Goal: Navigation & Orientation: Find specific page/section

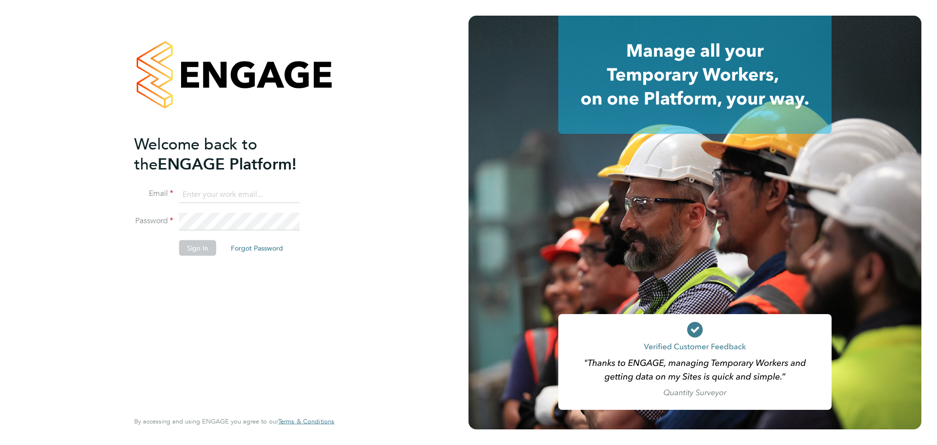
click at [253, 191] on input at bounding box center [239, 194] width 121 height 18
type input "sam.rees-boughton@wates.co.uk"
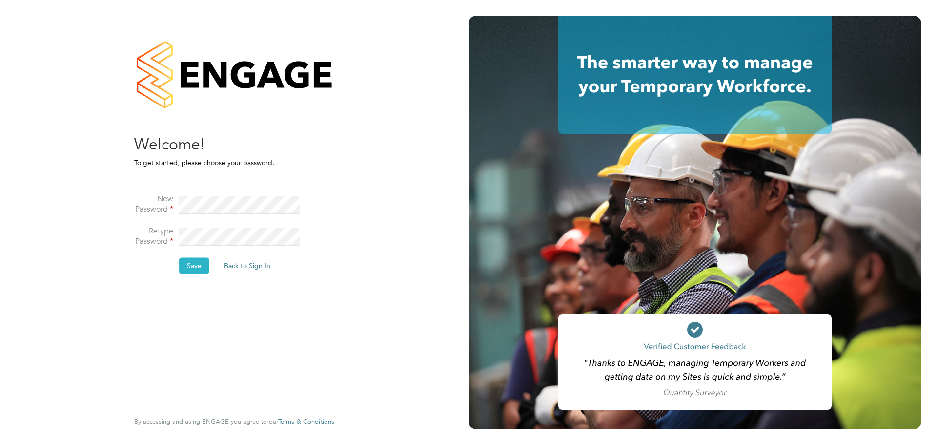
click at [195, 267] on button "Save" at bounding box center [194, 266] width 30 height 16
click at [178, 190] on button "Back to Sign In" at bounding box center [165, 191] width 62 height 16
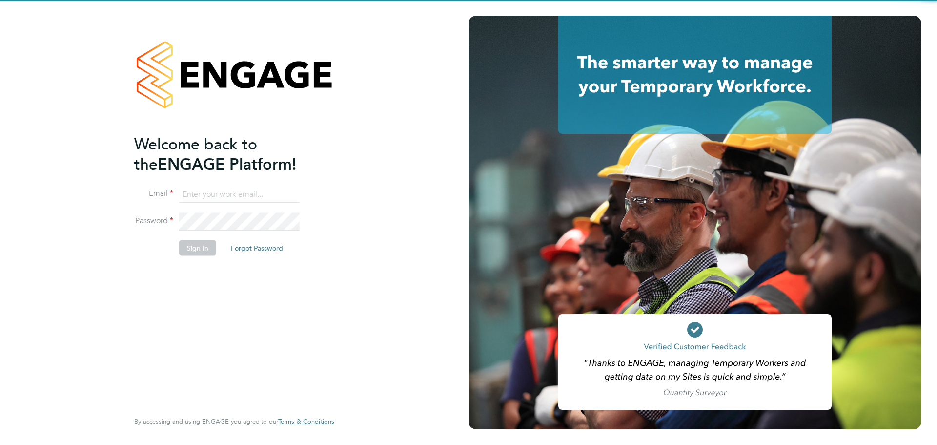
type input "sam.rees-boughton@wates.co.uk"
click at [207, 194] on input "sam.rees-boughton@wates.co.uk" at bounding box center [239, 194] width 121 height 18
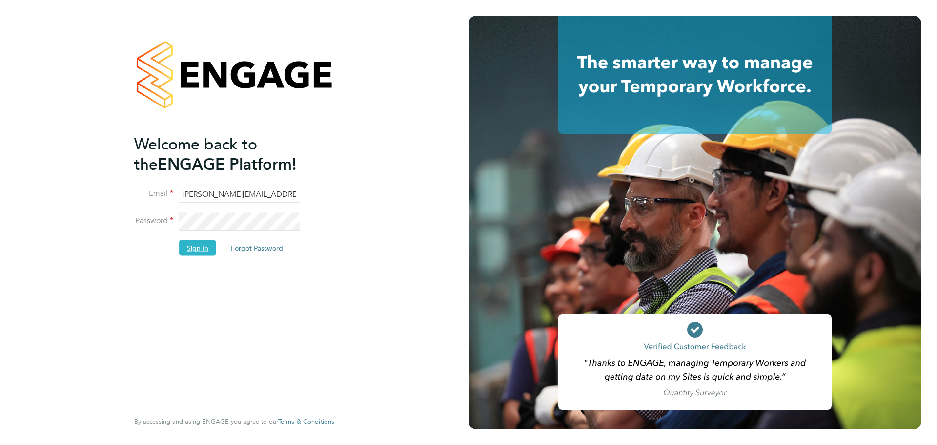
click at [202, 252] on button "Sign In" at bounding box center [197, 248] width 37 height 16
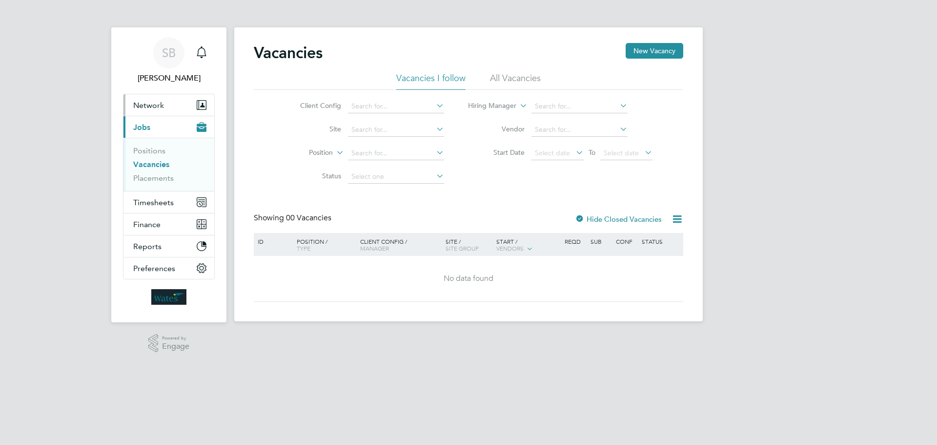
click at [148, 106] on span "Network" at bounding box center [148, 105] width 31 height 9
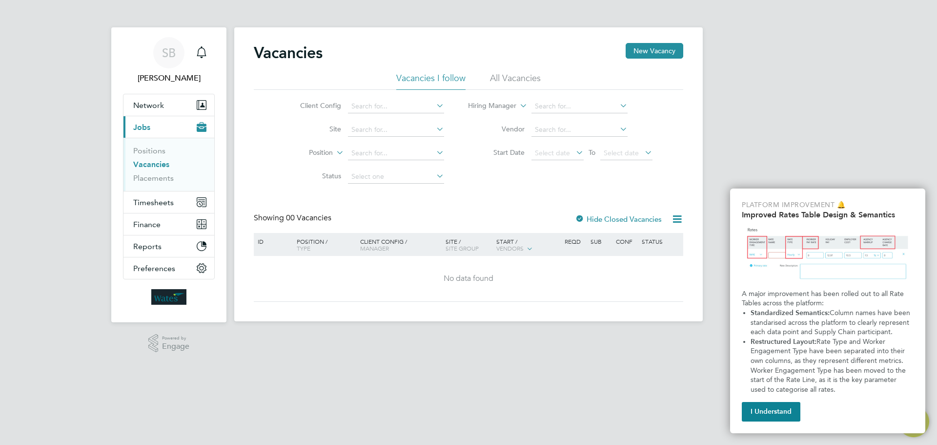
click at [776, 409] on button "I Understand" at bounding box center [771, 412] width 59 height 20
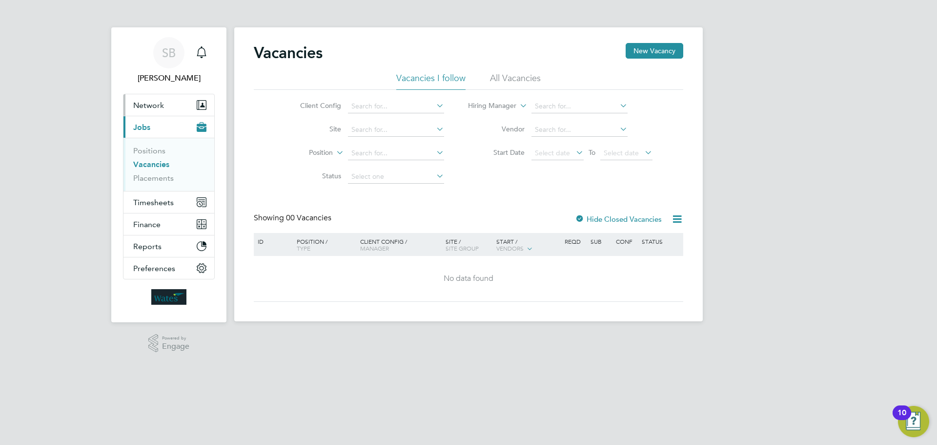
click at [154, 102] on span "Network" at bounding box center [148, 105] width 31 height 9
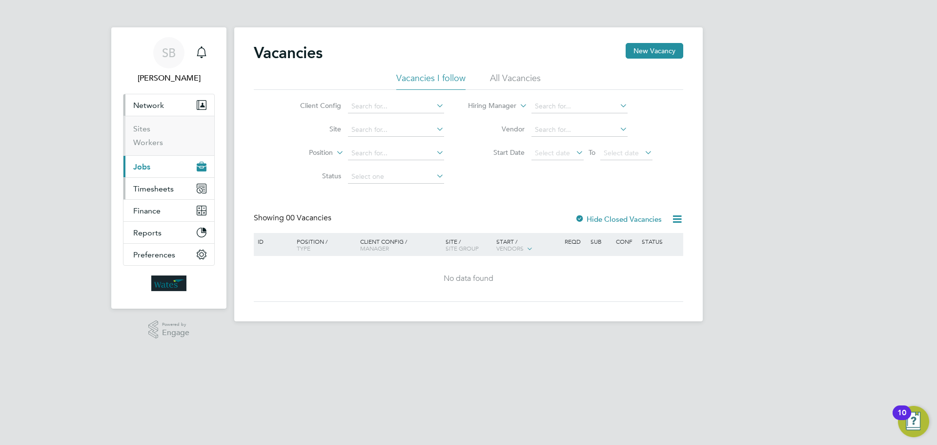
click at [157, 186] on span "Timesheets" at bounding box center [153, 188] width 41 height 9
click at [158, 209] on span "Finance" at bounding box center [146, 210] width 27 height 9
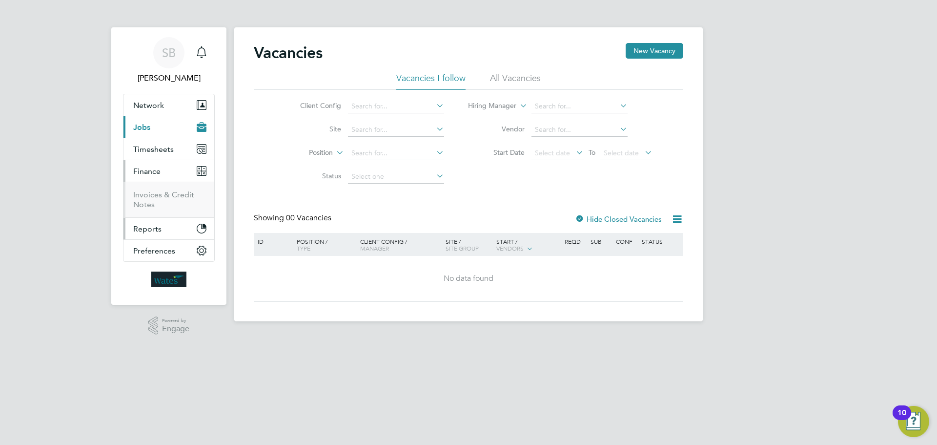
click at [159, 223] on button "Reports" at bounding box center [168, 228] width 91 height 21
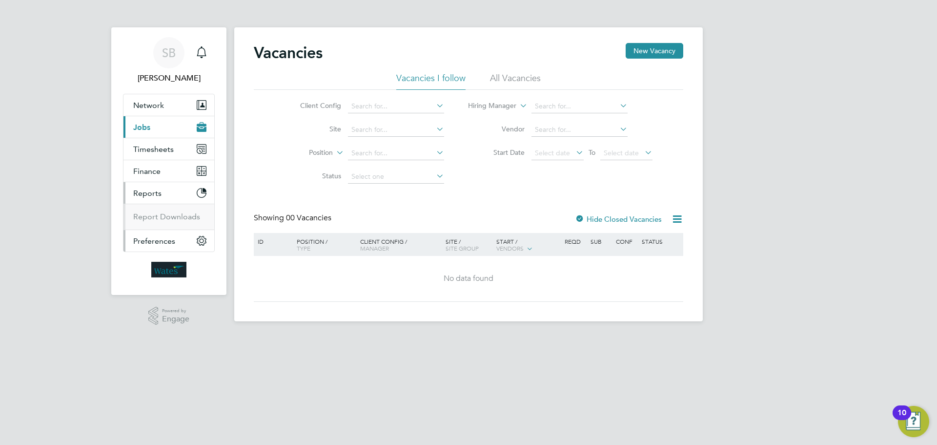
click at [168, 243] on span "Preferences" at bounding box center [154, 240] width 42 height 9
click at [151, 108] on span "Network" at bounding box center [148, 105] width 31 height 9
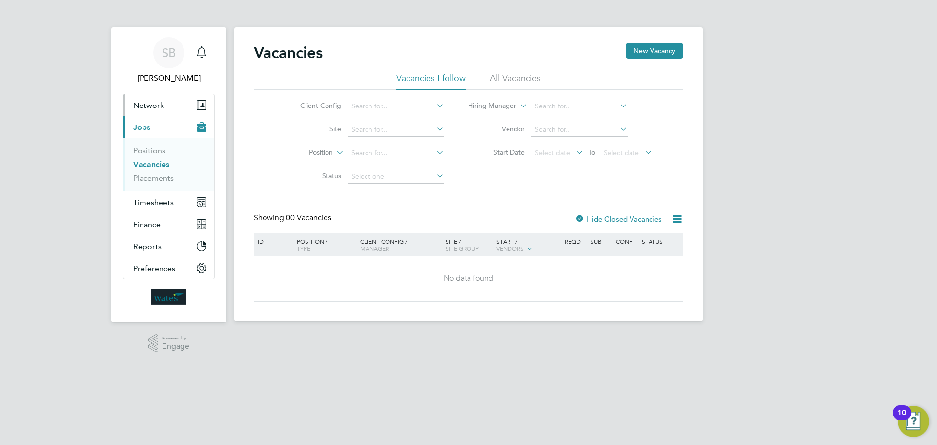
click at [153, 103] on span "Network" at bounding box center [148, 105] width 31 height 9
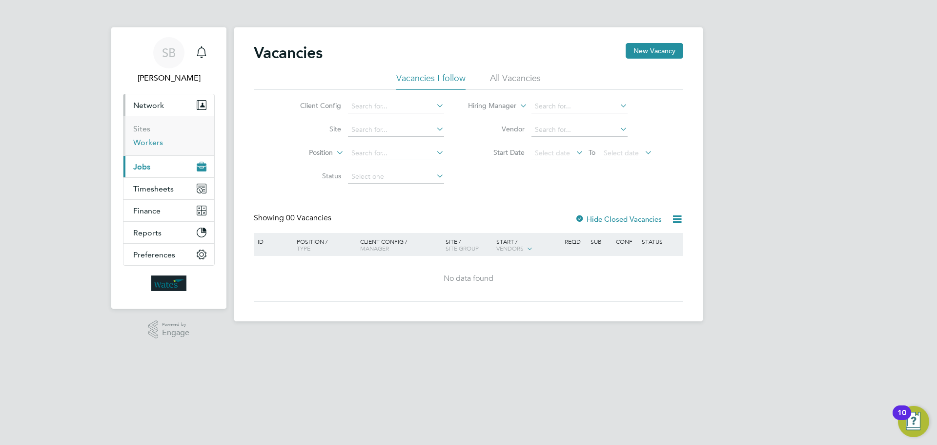
click at [144, 143] on link "Workers" at bounding box center [148, 142] width 30 height 9
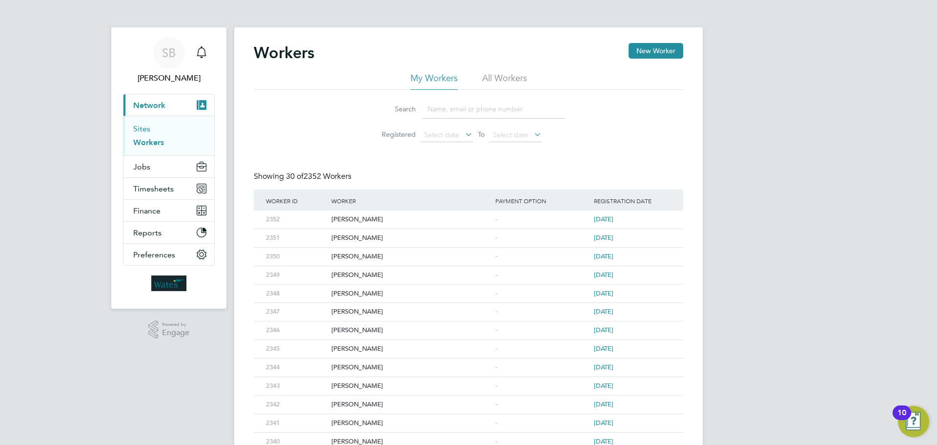
click at [147, 131] on link "Sites" at bounding box center [141, 128] width 17 height 9
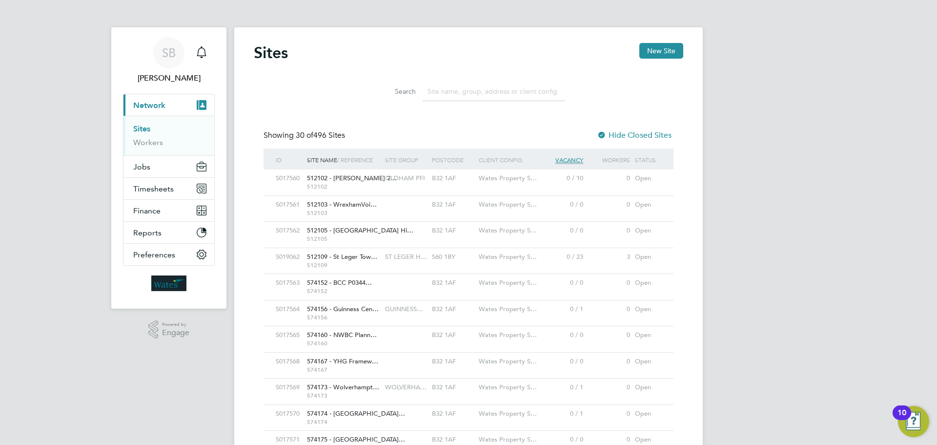
click at [449, 96] on input at bounding box center [494, 91] width 143 height 19
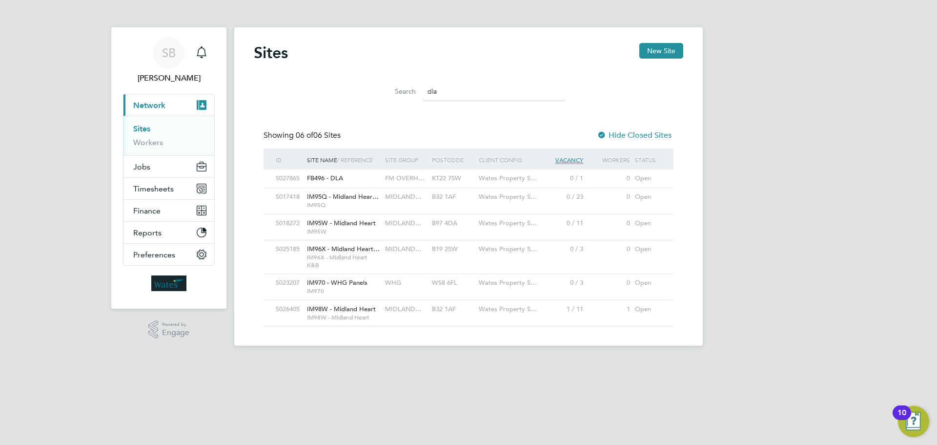
type input "dla"
click at [338, 177] on span "FB496 - DLA" at bounding box center [325, 178] width 36 height 8
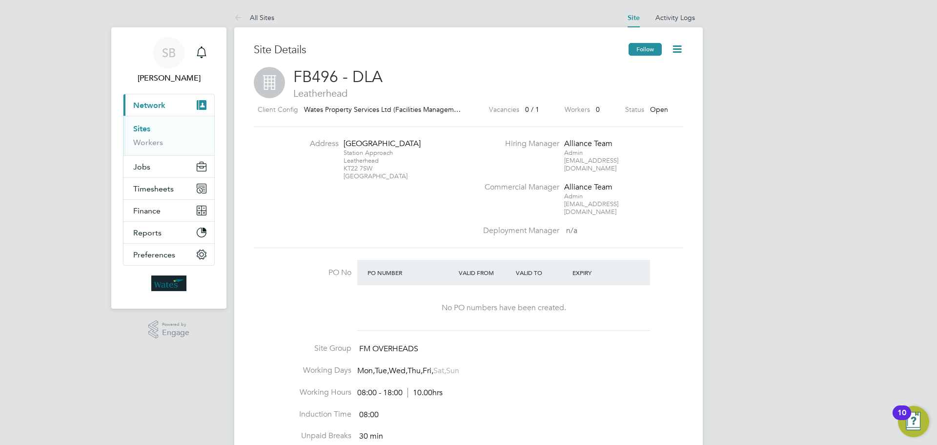
click at [652, 54] on button "Follow" at bounding box center [645, 49] width 33 height 13
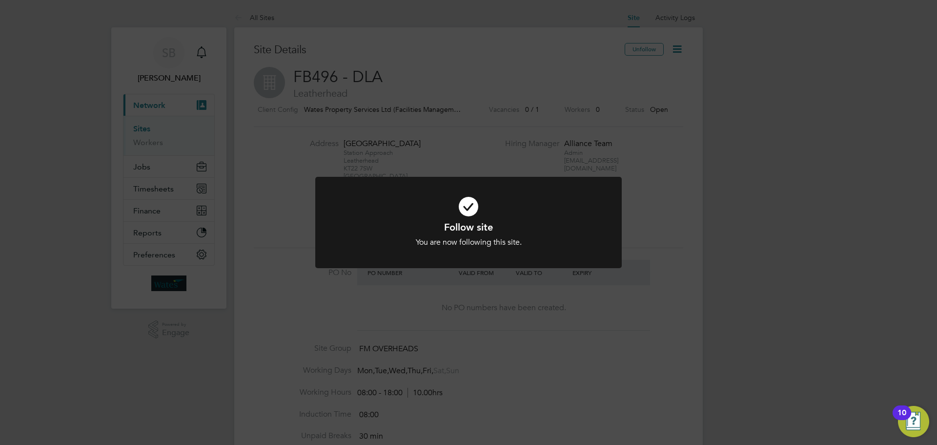
click at [514, 64] on div "Follow site You are now following this site. Cancel Okay" at bounding box center [468, 222] width 937 height 445
